Goal: Task Accomplishment & Management: Use online tool/utility

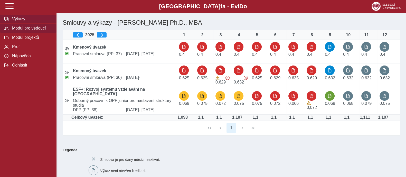
click at [32, 31] on span "Modul pro vedoucí" at bounding box center [32, 28] width 42 height 5
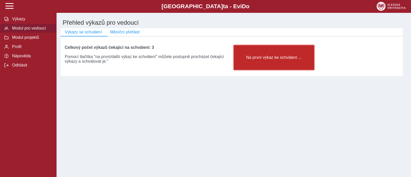
click at [267, 58] on span "Na první výkaz ke schválení ..." at bounding box center [274, 57] width 72 height 5
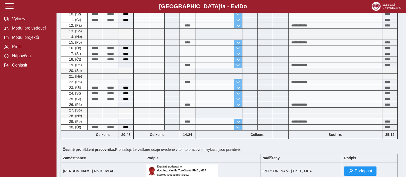
scroll to position [182, 0]
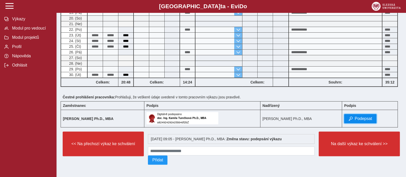
click at [358, 117] on button "Podepsat" at bounding box center [360, 118] width 32 height 9
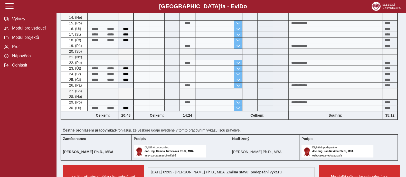
scroll to position [195, 0]
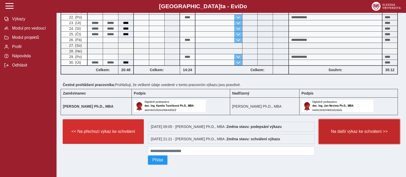
click at [364, 136] on button "Na další výkaz ke schválení >>" at bounding box center [359, 131] width 81 height 25
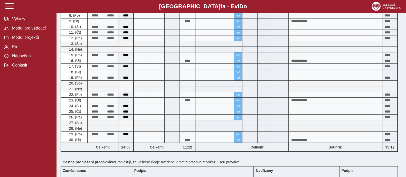
scroll to position [161, 0]
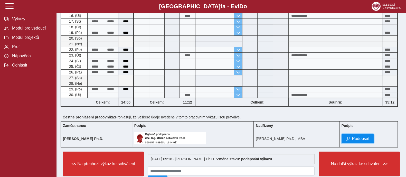
click at [362, 135] on button "Podepsat" at bounding box center [358, 138] width 32 height 9
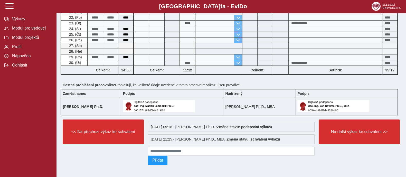
scroll to position [195, 0]
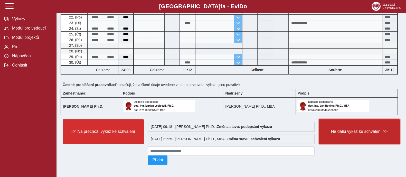
click at [362, 134] on button "Na další výkaz ke schválení >>" at bounding box center [359, 131] width 81 height 25
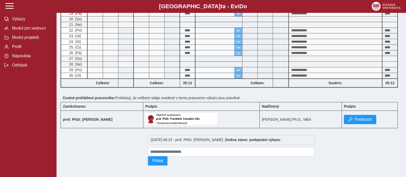
scroll to position [240, 0]
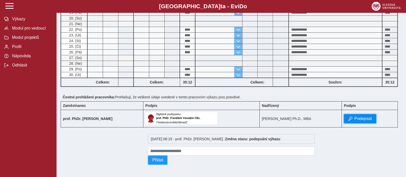
click at [366, 117] on span "Podepsat" at bounding box center [363, 118] width 17 height 5
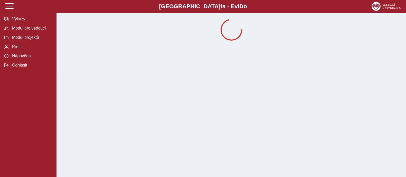
scroll to position [0, 0]
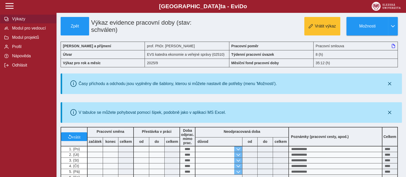
click at [19, 18] on span "Výkazy" at bounding box center [32, 19] width 42 height 5
